Goal: Check status: Check status

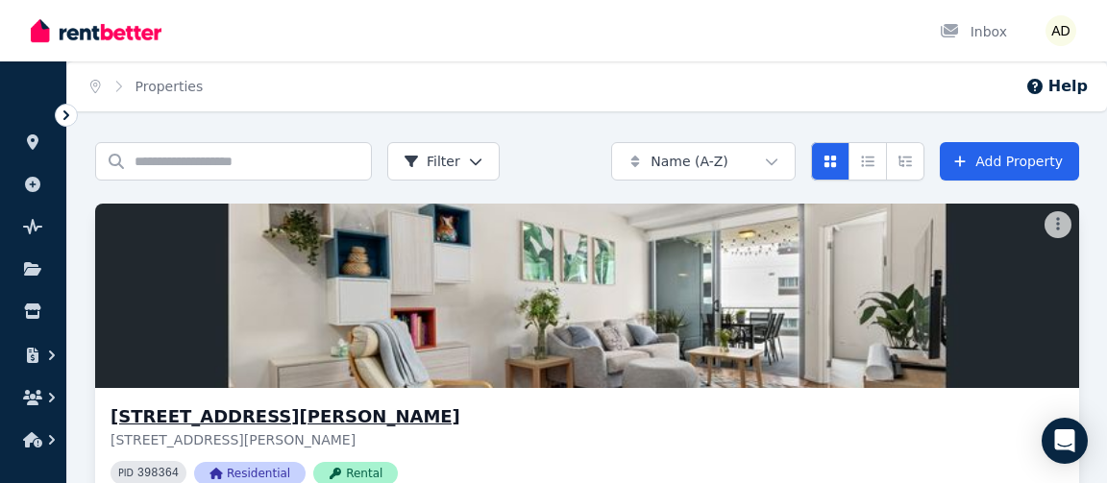
click at [316, 415] on h3 "[STREET_ADDRESS][PERSON_NAME]" at bounding box center [573, 416] width 926 height 27
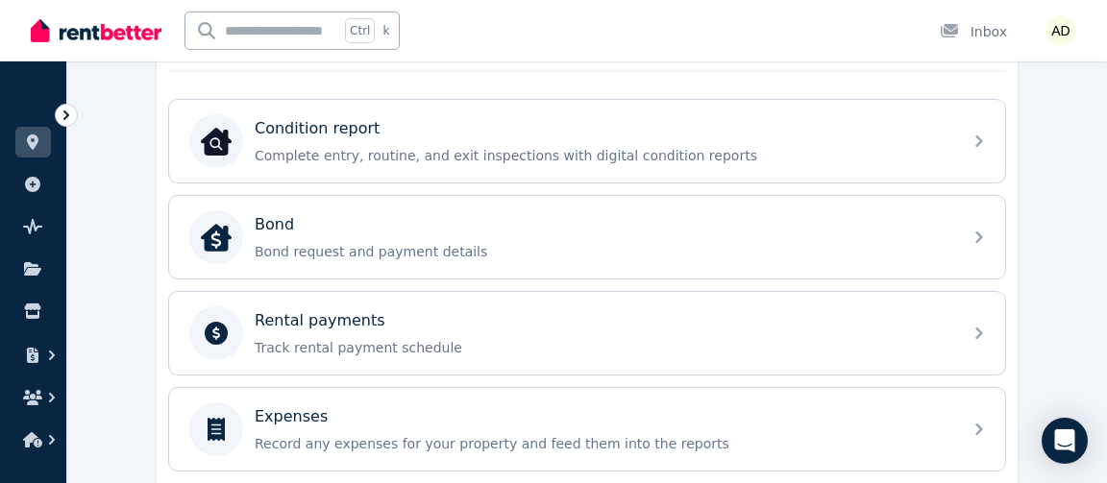
scroll to position [623, 0]
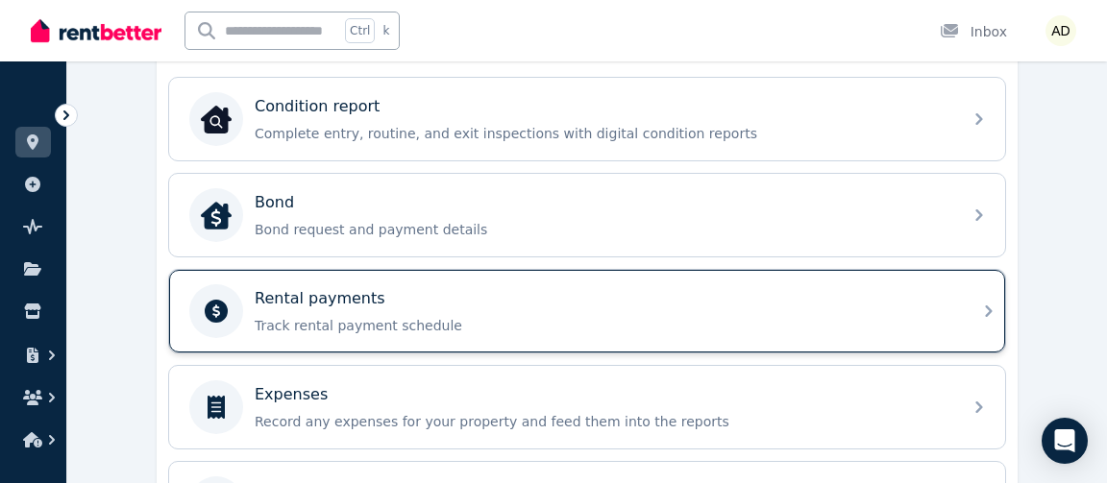
click at [869, 316] on p "Track rental payment schedule" at bounding box center [603, 325] width 696 height 19
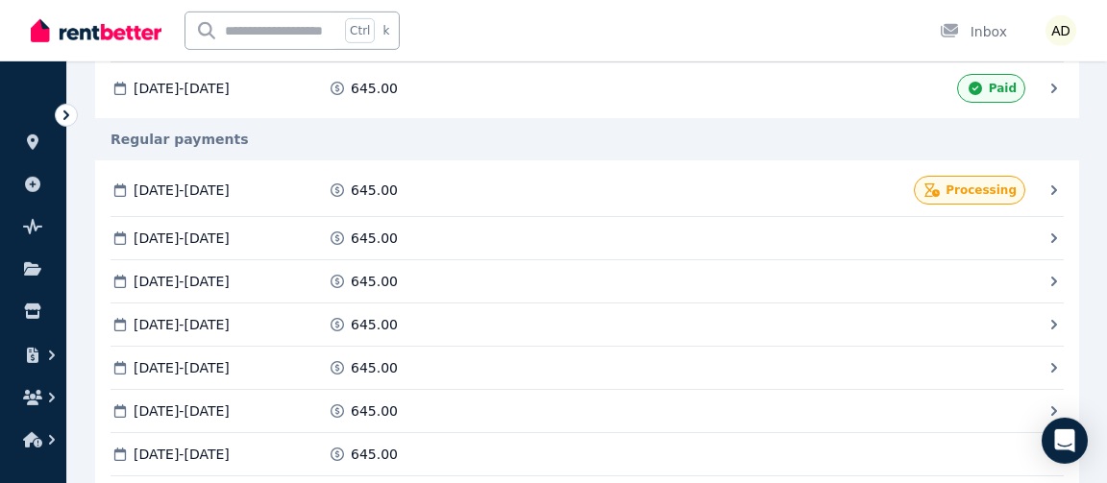
scroll to position [519, 0]
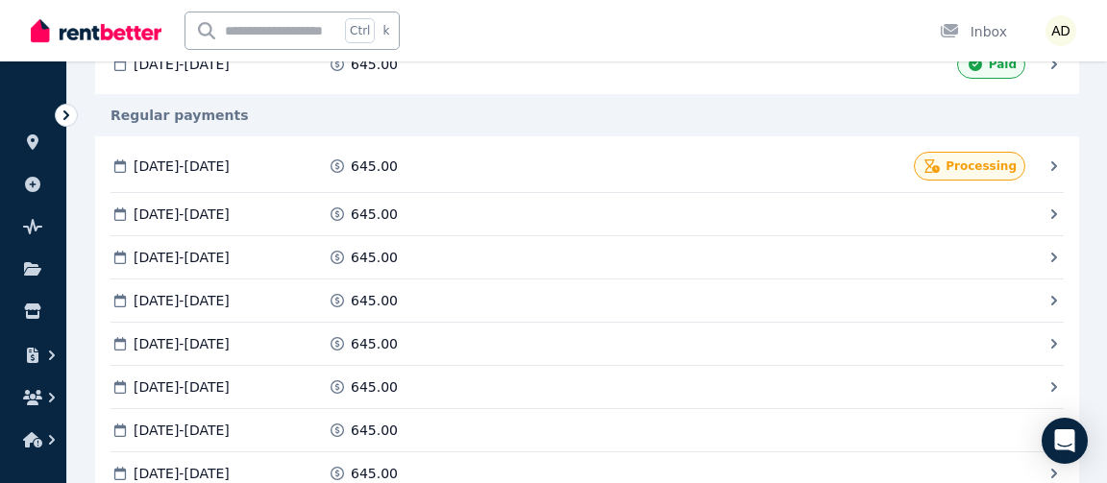
click at [1052, 159] on icon at bounding box center [1053, 166] width 19 height 19
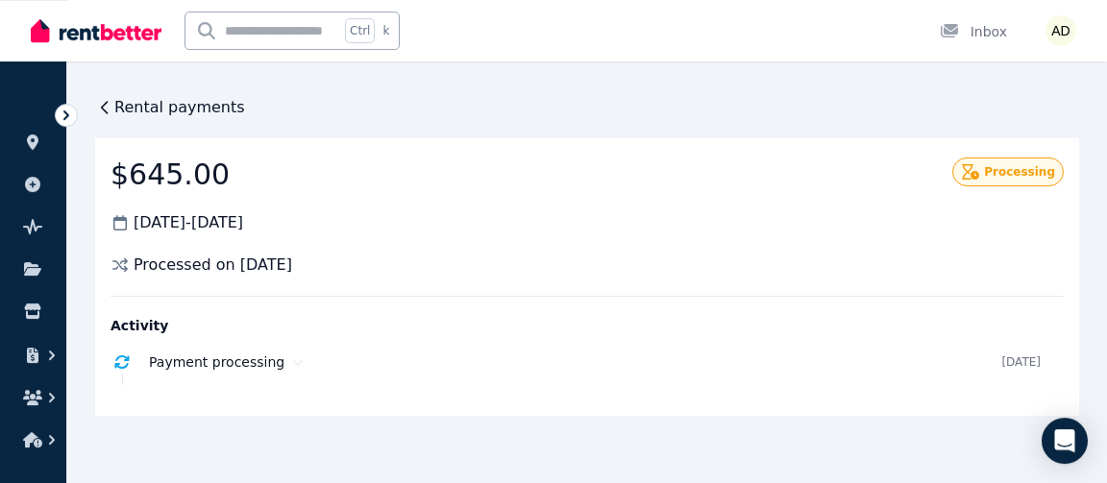
scroll to position [0, 0]
click at [119, 104] on span "Rental payments" at bounding box center [179, 107] width 131 height 23
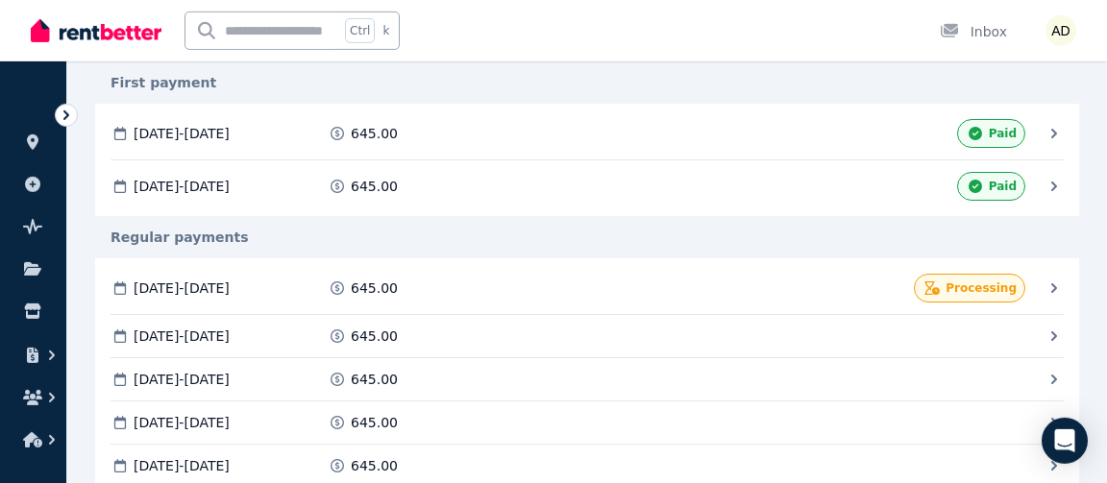
scroll to position [415, 0]
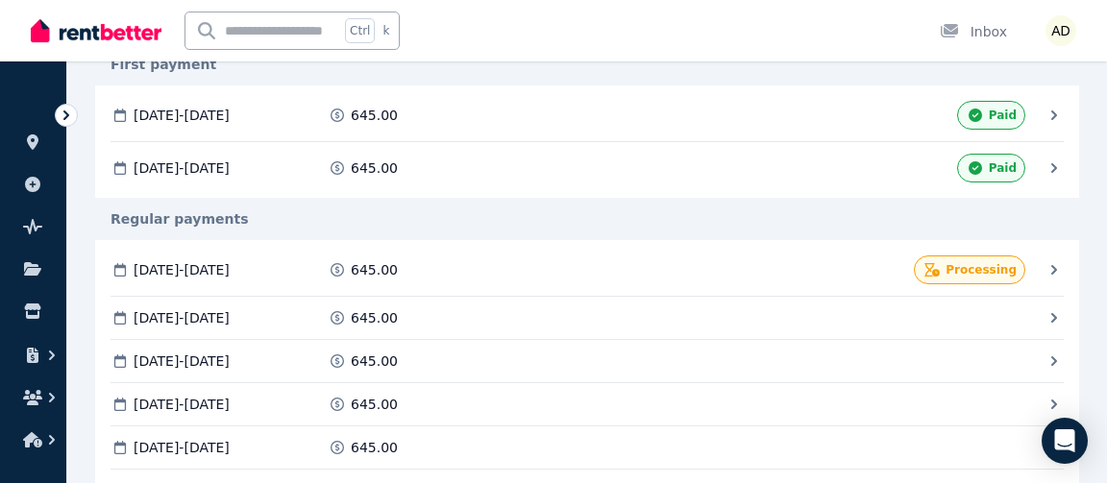
click at [1047, 169] on icon at bounding box center [1053, 168] width 19 height 19
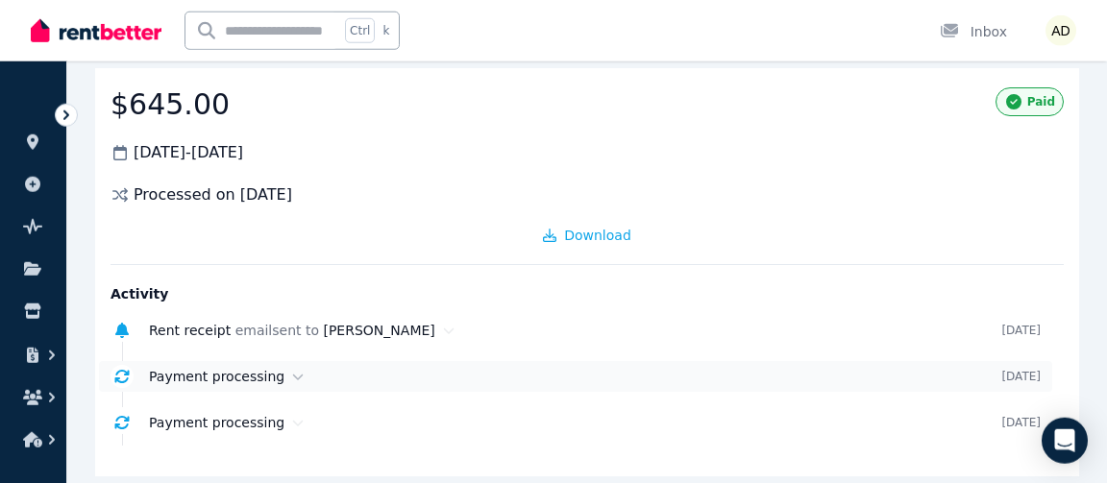
scroll to position [28, 0]
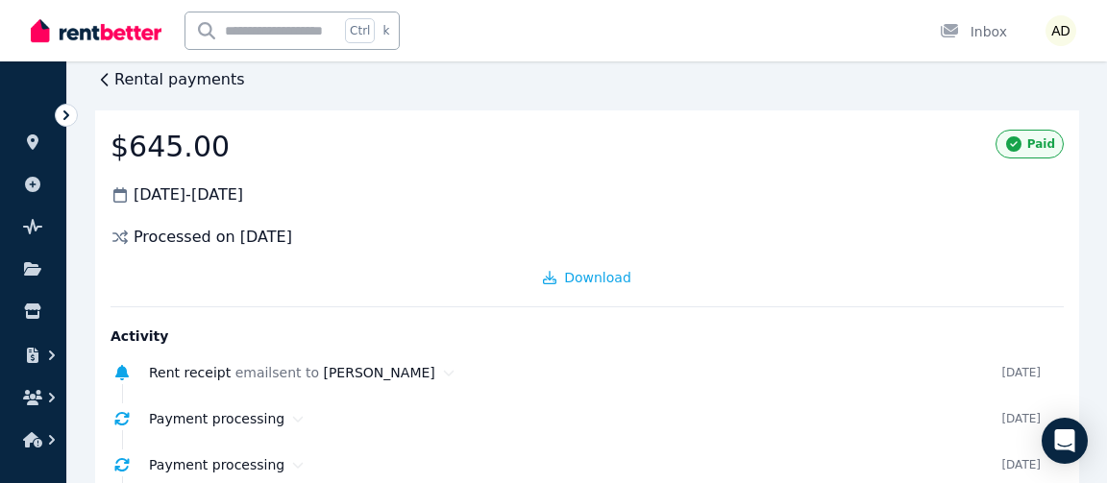
click at [104, 76] on icon at bounding box center [104, 79] width 19 height 19
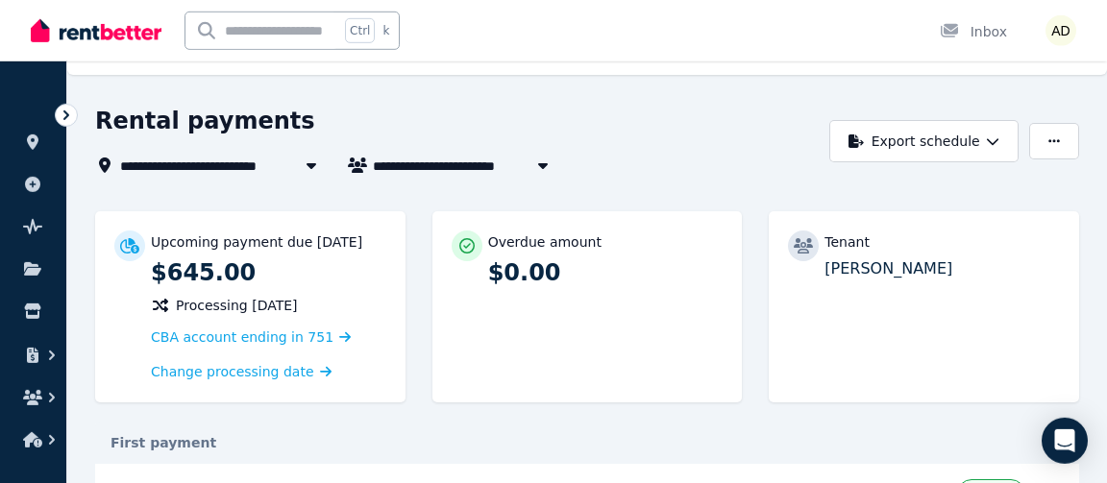
scroll to position [0, 0]
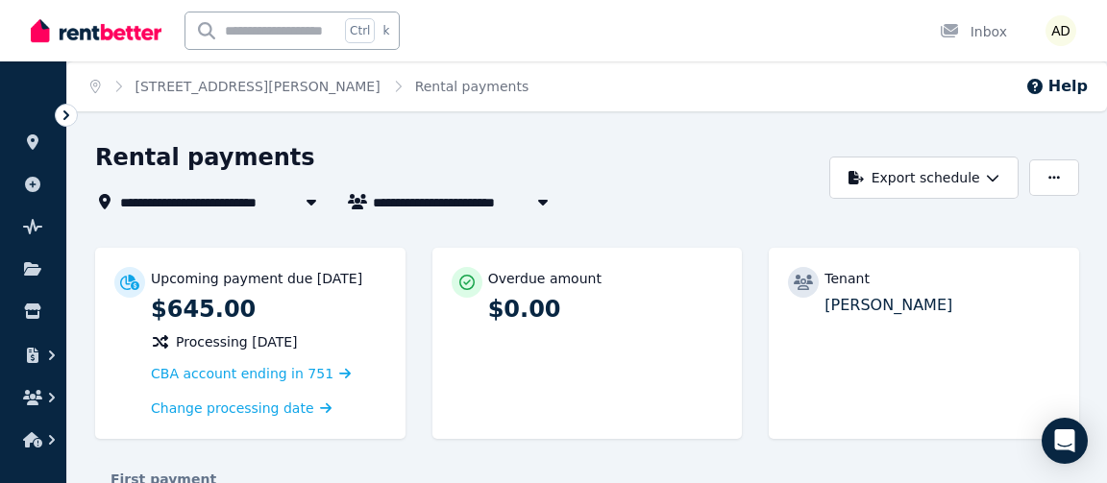
click at [250, 205] on span "[STREET_ADDRESS][PERSON_NAME]" at bounding box center [256, 201] width 272 height 23
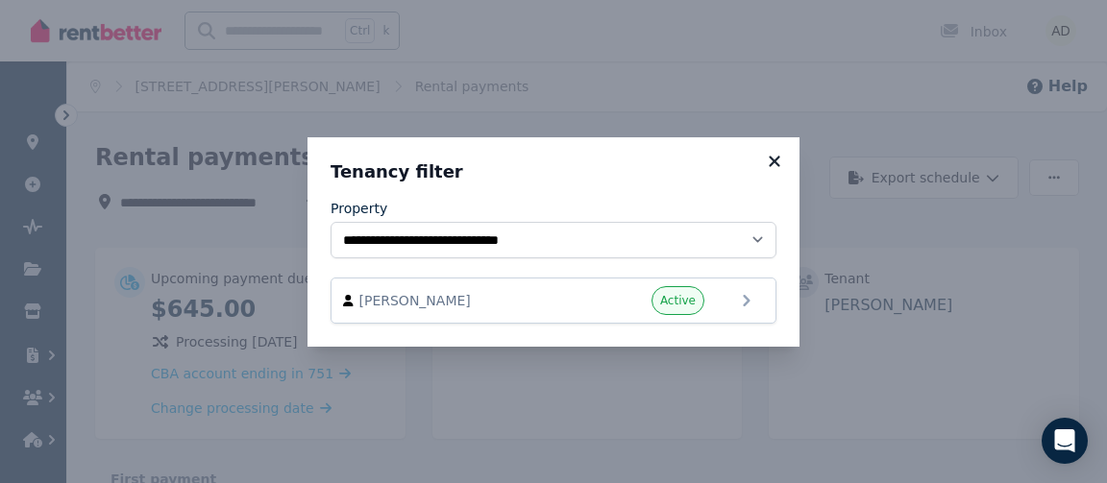
click at [780, 159] on icon at bounding box center [774, 161] width 19 height 17
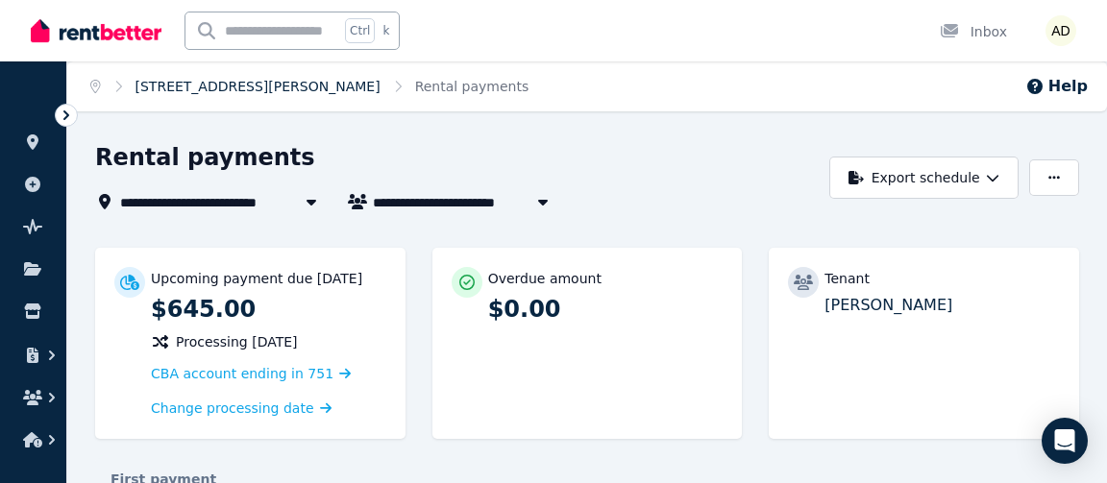
click at [232, 94] on link "[STREET_ADDRESS][PERSON_NAME]" at bounding box center [257, 86] width 245 height 15
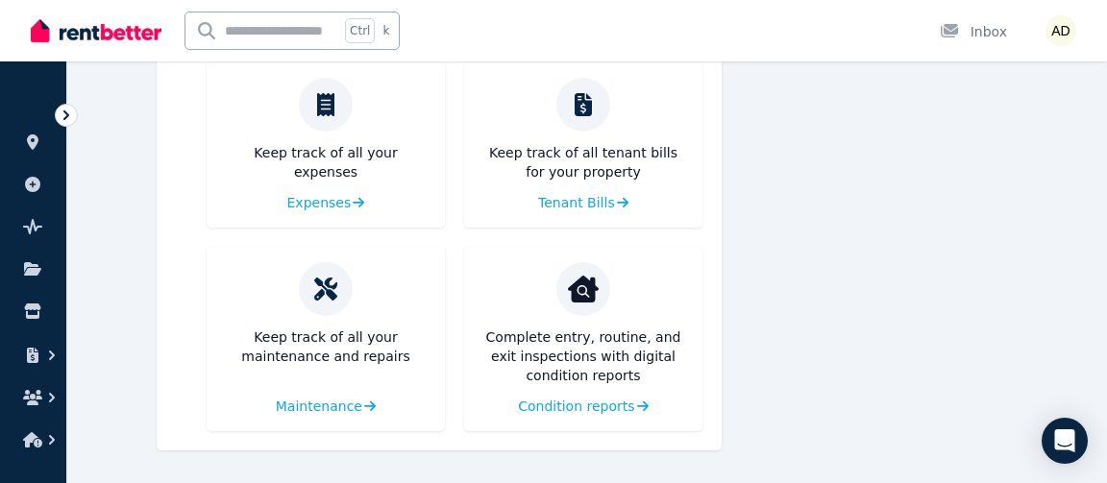
scroll to position [793, 0]
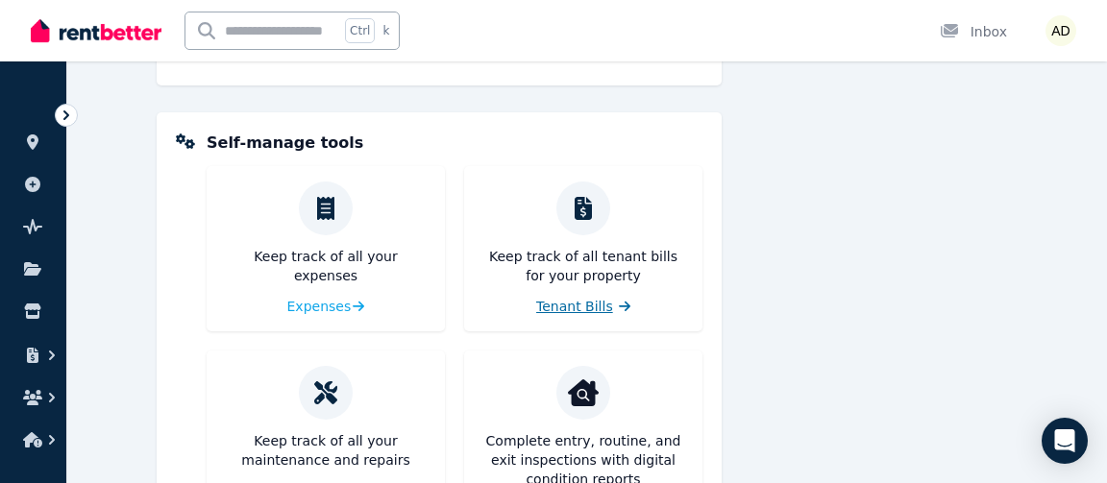
click at [574, 305] on span "Tenant Bills" at bounding box center [574, 306] width 77 height 19
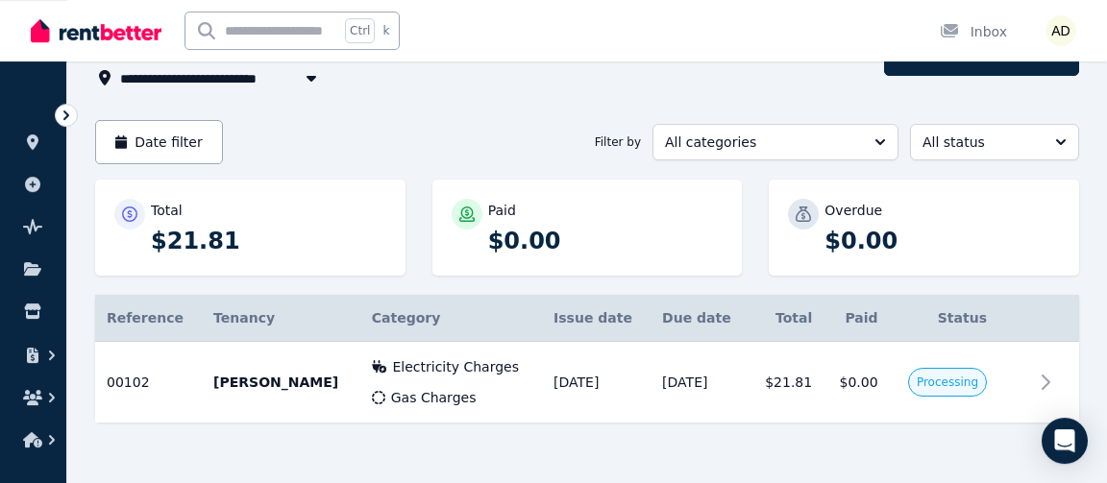
scroll to position [131, 0]
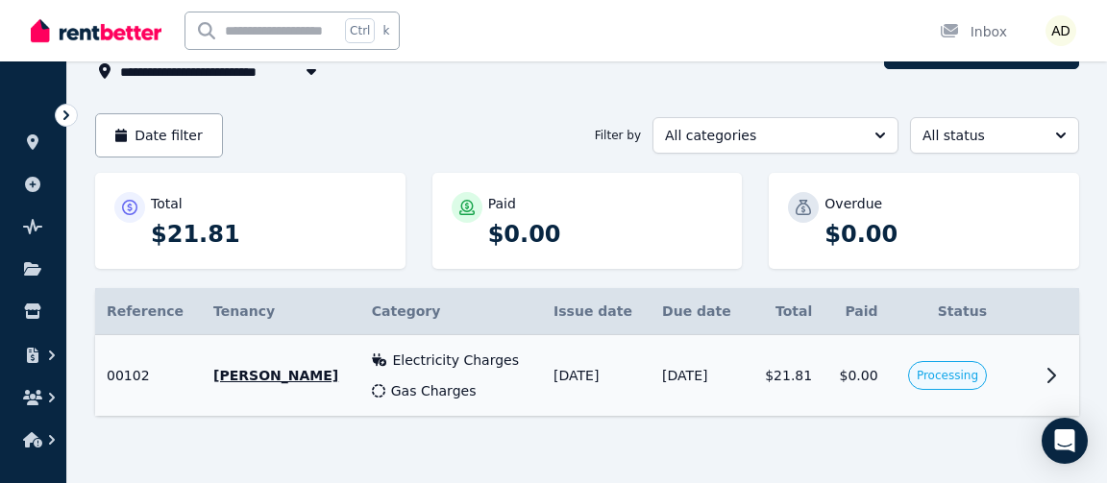
click at [1050, 373] on icon at bounding box center [1050, 375] width 23 height 23
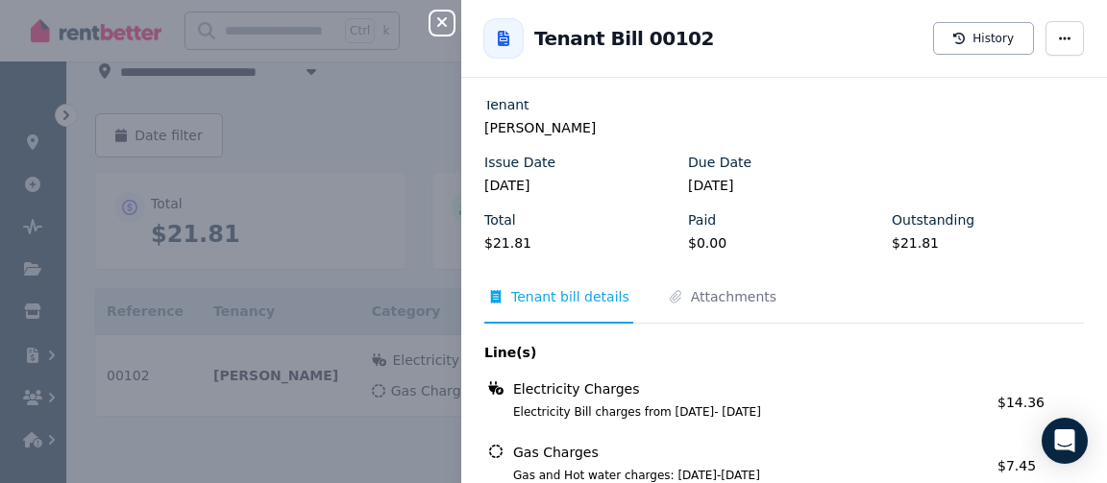
scroll to position [225, 0]
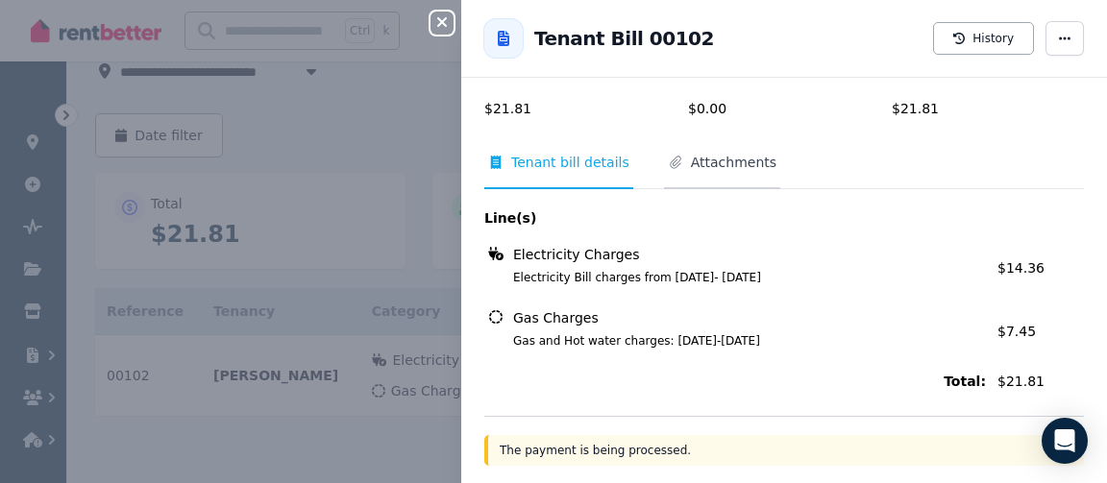
click at [721, 167] on span "Attachments" at bounding box center [734, 162] width 86 height 19
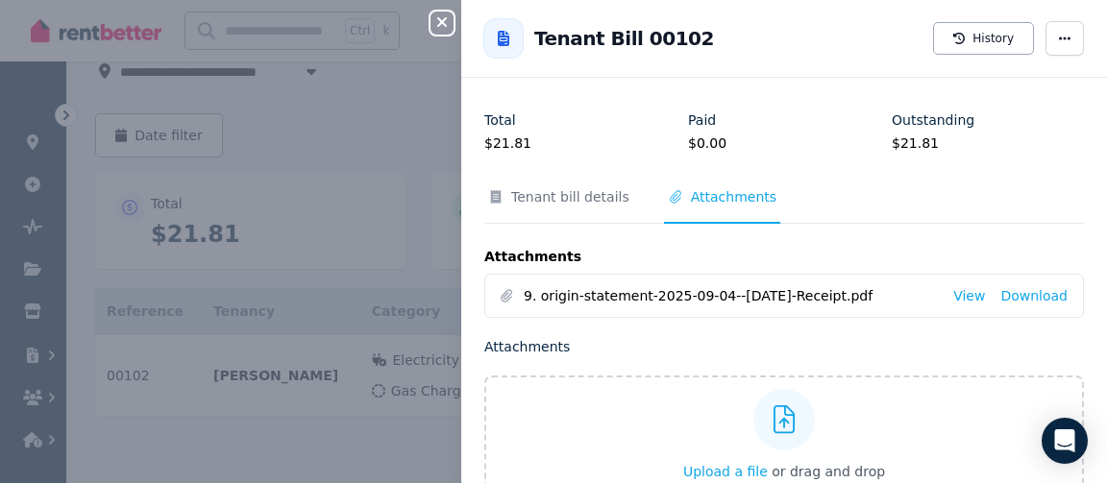
click at [558, 186] on div "Property [STREET_ADDRESS][PERSON_NAME] Property ID : 398364 Tenant [PERSON_NAME…" at bounding box center [783, 237] width 599 height 653
click at [555, 203] on span "Tenant bill details" at bounding box center [570, 196] width 118 height 19
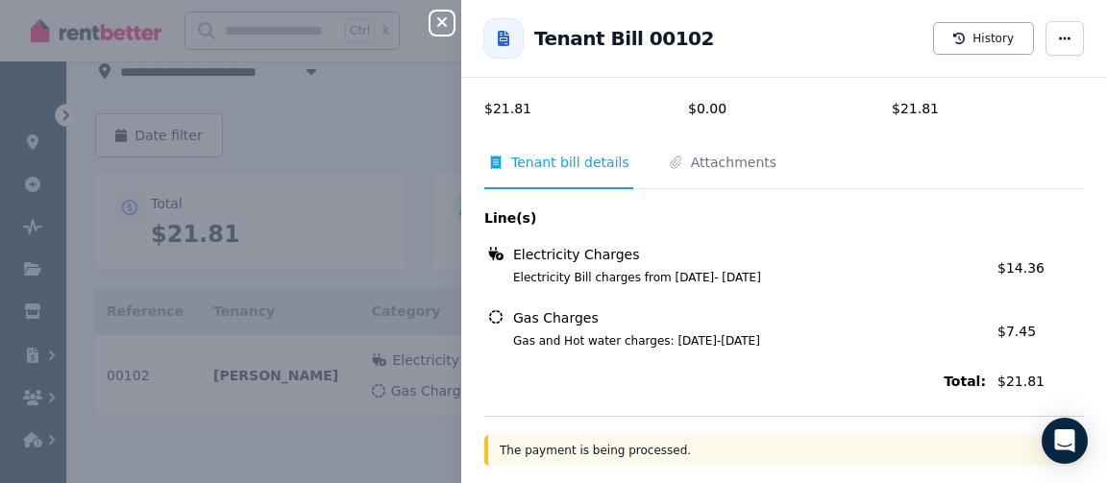
scroll to position [0, 0]
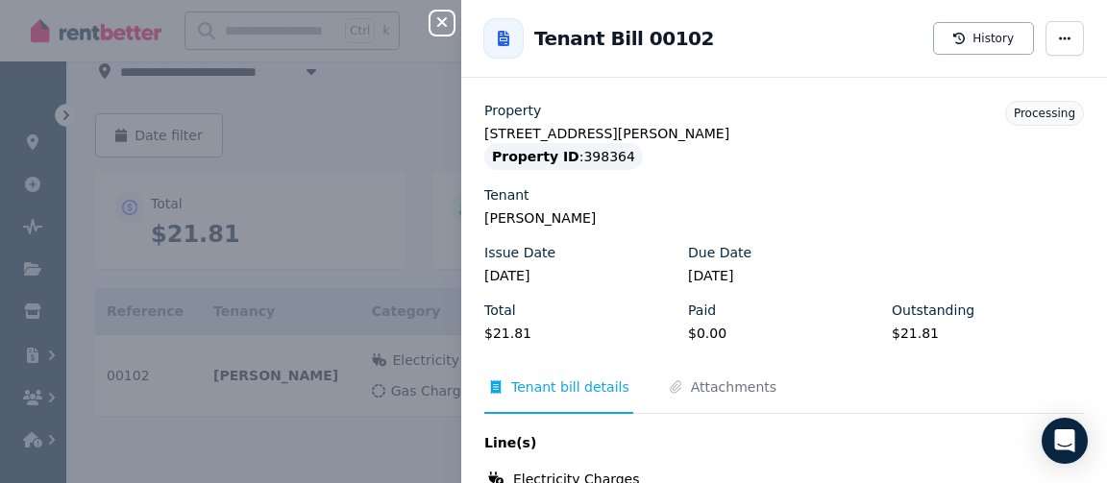
click at [444, 20] on icon "button" at bounding box center [441, 21] width 23 height 15
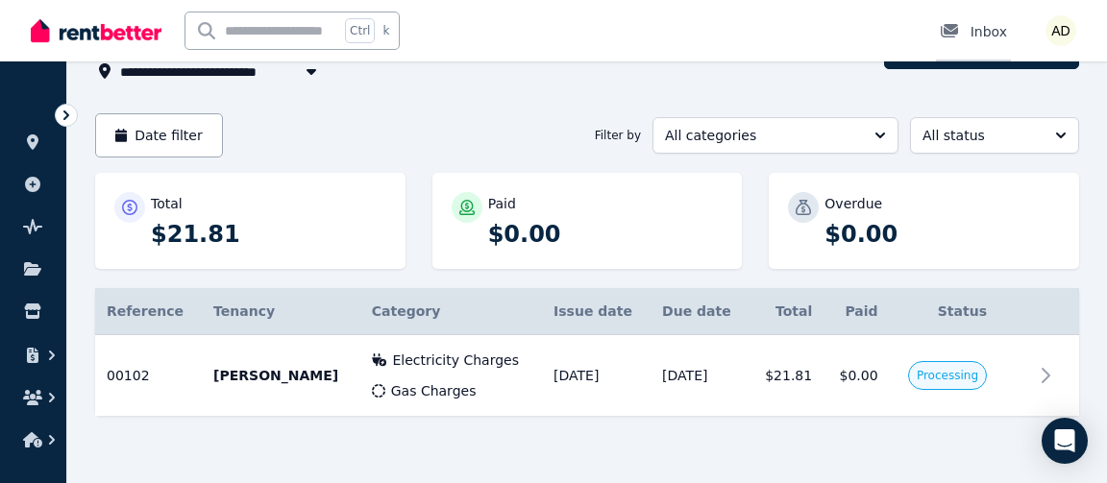
click at [1000, 28] on div "Inbox" at bounding box center [973, 31] width 67 height 19
